Goal: Information Seeking & Learning: Check status

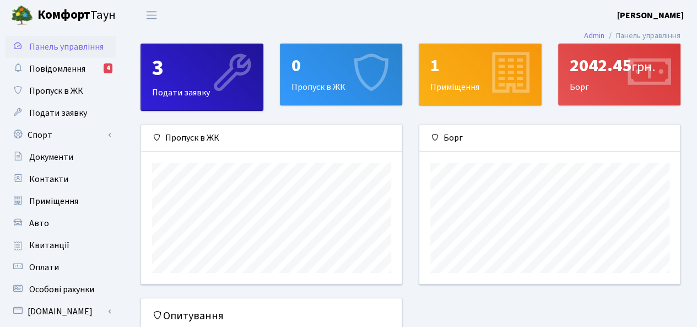
scroll to position [159, 261]
click at [80, 72] on span "Повідомлення" at bounding box center [57, 69] width 56 height 12
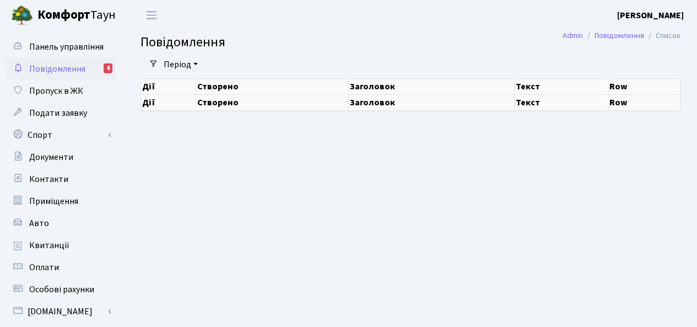
select select "25"
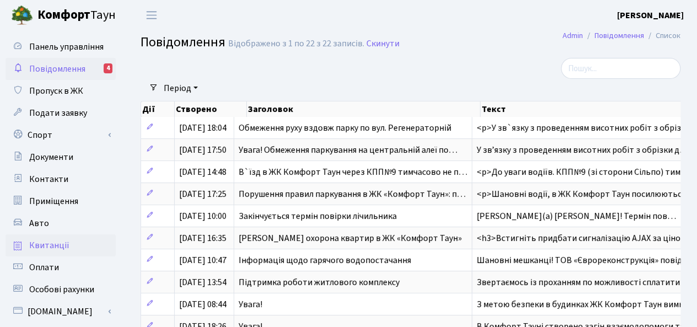
click at [72, 240] on link "Квитанції" at bounding box center [61, 245] width 110 height 22
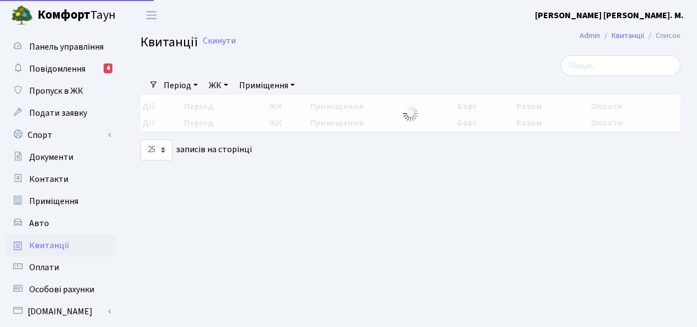
select select "25"
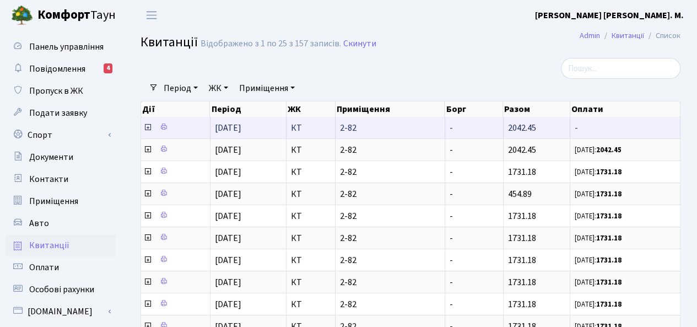
click at [540, 132] on td "2042.45" at bounding box center [536, 127] width 67 height 21
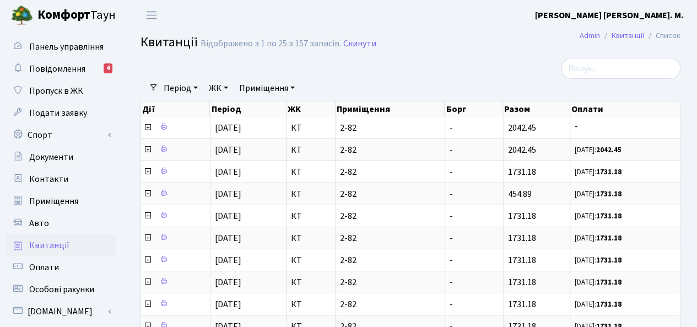
click at [315, 47] on div "Відображено з 1 по 25 з 157 записів." at bounding box center [270, 44] width 140 height 10
click at [637, 38] on link "Квитанції" at bounding box center [627, 36] width 32 height 12
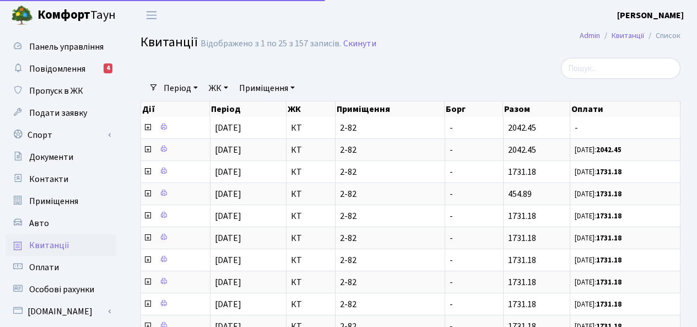
select select "25"
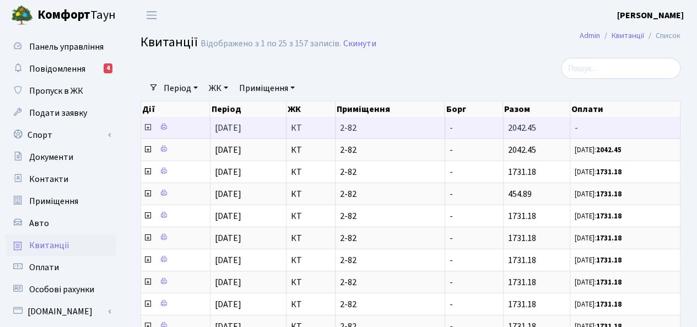
click at [147, 128] on icon at bounding box center [147, 127] width 9 height 9
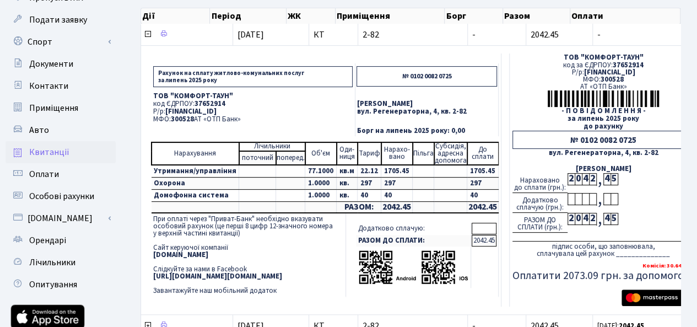
scroll to position [110, 0]
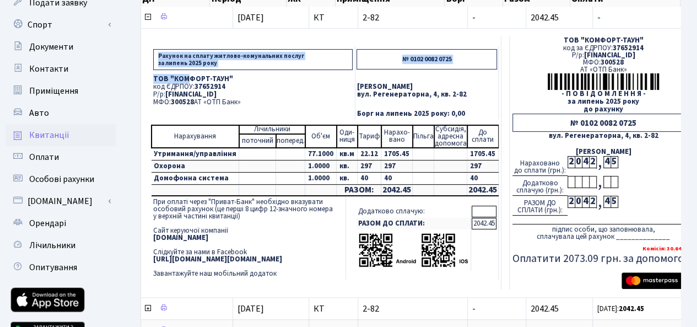
drag, startPoint x: 151, startPoint y: 44, endPoint x: 188, endPoint y: 78, distance: 49.9
click at [188, 78] on td "Рахунок на сплату житлово-комунальних послуг за липень 2025 року № 0102 0082 07…" at bounding box center [325, 162] width 352 height 253
click at [188, 78] on p "ТОВ "КОМФОРТ-ТАУН"" at bounding box center [252, 78] width 199 height 7
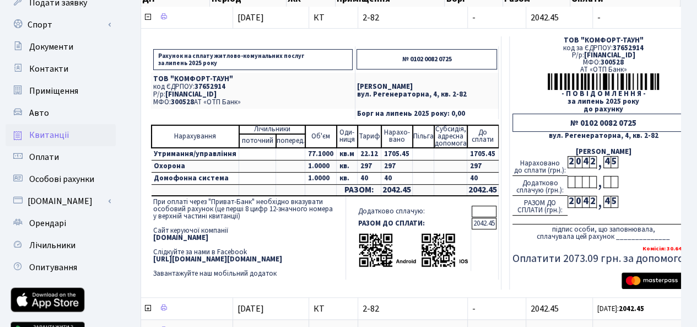
drag, startPoint x: 465, startPoint y: 222, endPoint x: 489, endPoint y: 225, distance: 24.5
click at [489, 225] on td "2042.45" at bounding box center [483, 224] width 25 height 12
copy td "2042.45"
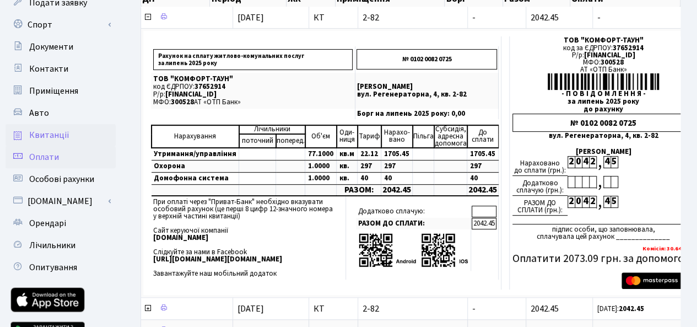
click at [50, 158] on span "Оплати" at bounding box center [44, 157] width 30 height 12
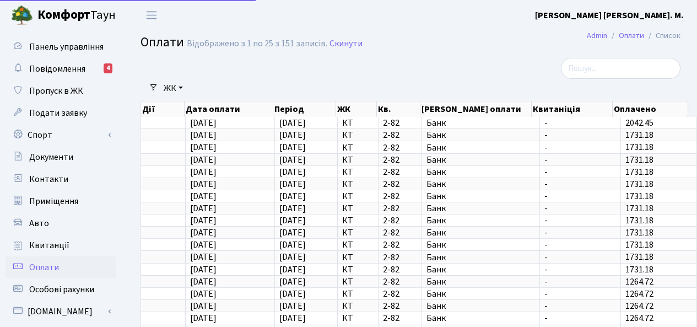
select select "25"
click at [664, 12] on b "[PERSON_NAME] [PERSON_NAME]. М." at bounding box center [609, 15] width 149 height 12
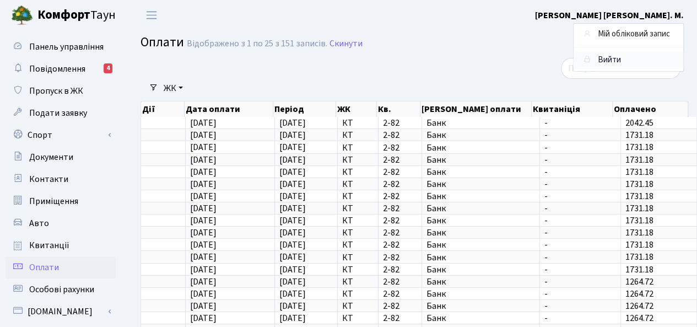
click at [613, 60] on link "Вийти" at bounding box center [628, 60] width 110 height 17
